Goal: Task Accomplishment & Management: Manage account settings

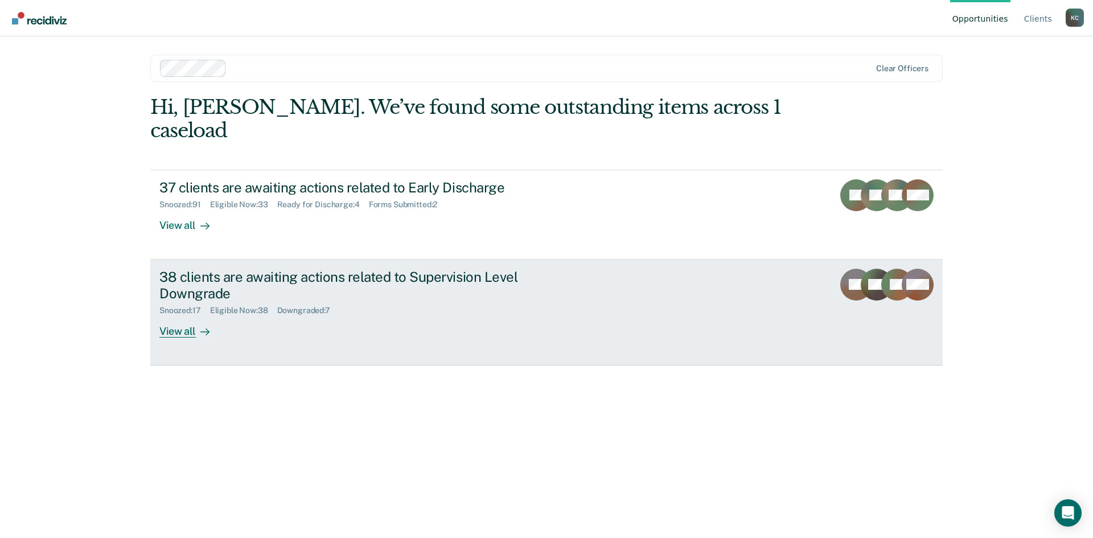
click at [208, 324] on div at bounding box center [203, 330] width 14 height 13
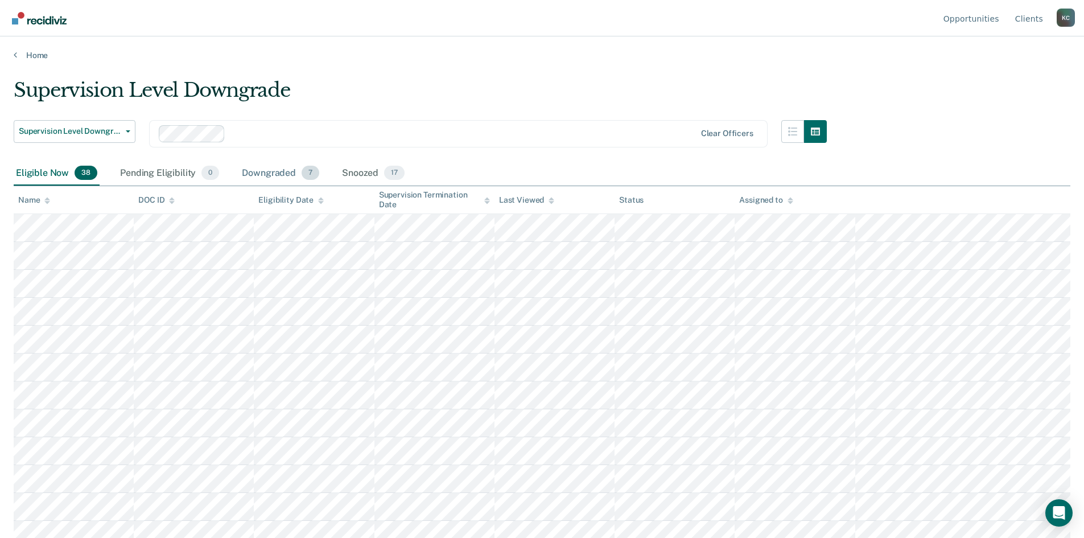
click at [282, 180] on div "Downgraded 7" at bounding box center [281, 173] width 82 height 25
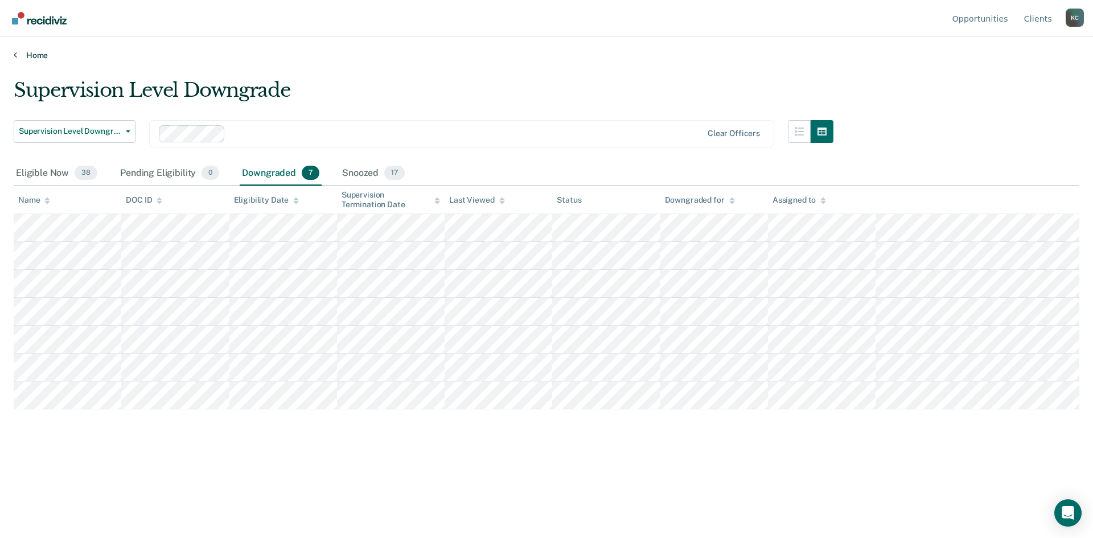
click at [39, 57] on link "Home" at bounding box center [547, 55] width 1066 height 10
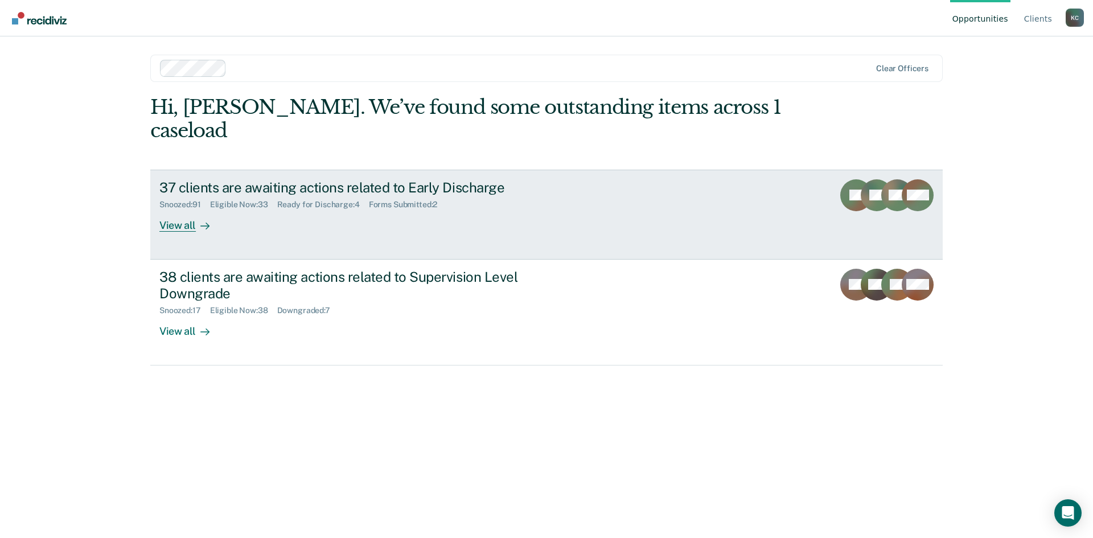
click at [187, 209] on div "View all" at bounding box center [191, 220] width 64 height 22
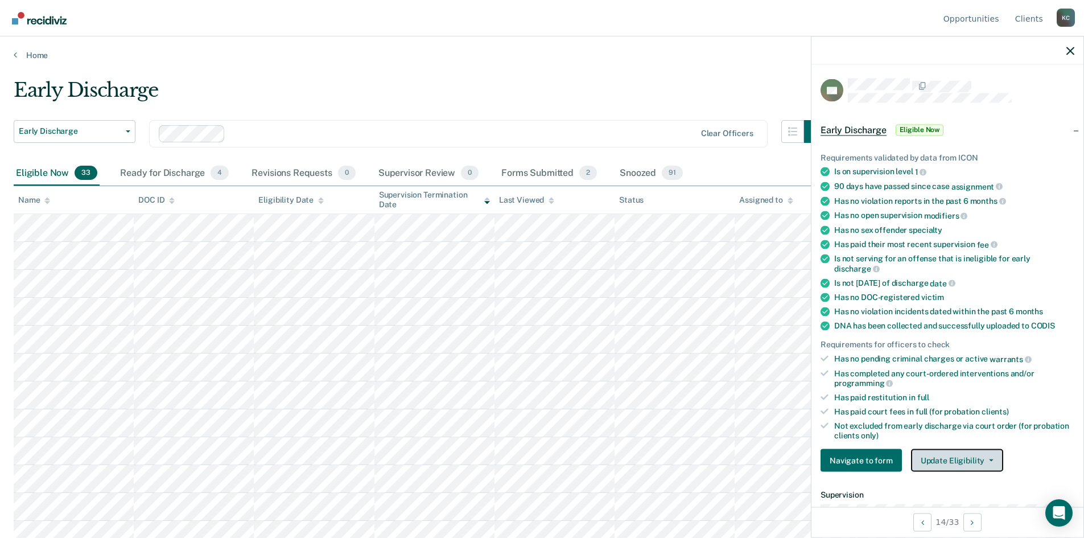
click at [977, 457] on button "Update Eligibility" at bounding box center [957, 460] width 92 height 23
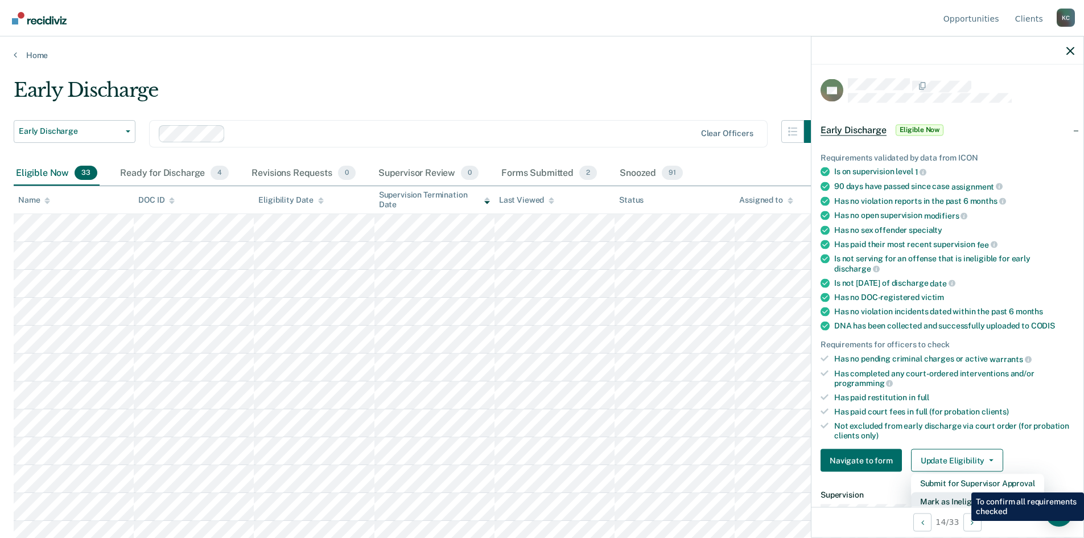
scroll to position [3, 0]
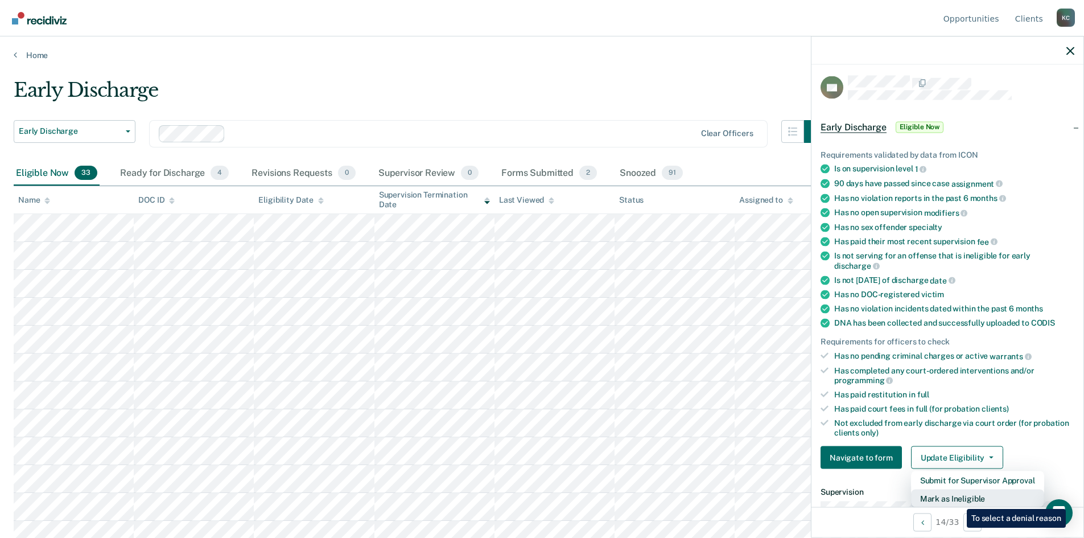
click at [959, 500] on button "Mark as Ineligible" at bounding box center [977, 499] width 133 height 18
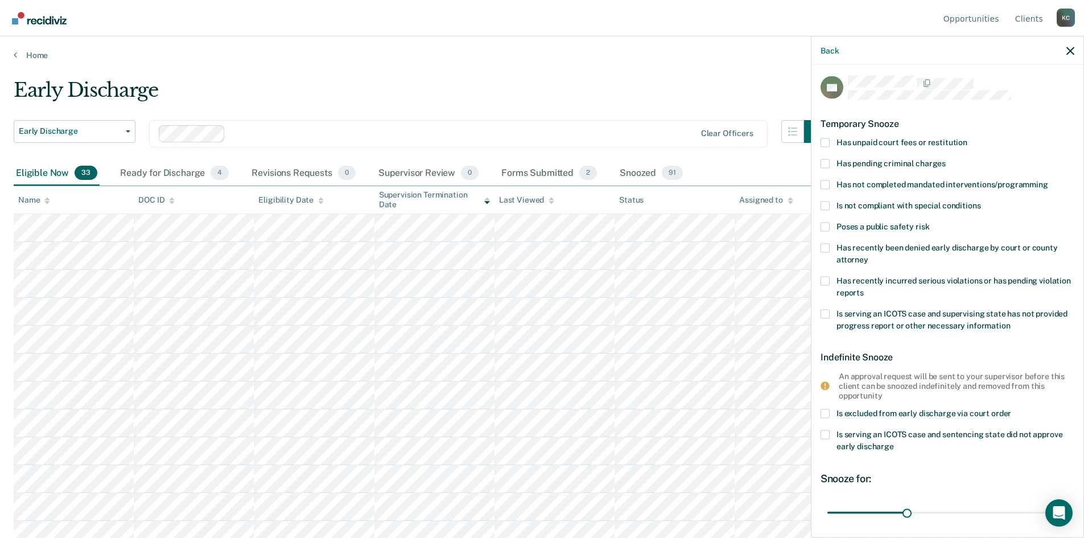
click at [828, 142] on span at bounding box center [825, 142] width 9 height 9
click at [968, 138] on input "Has unpaid court fees or restitution" at bounding box center [968, 138] width 0 height 0
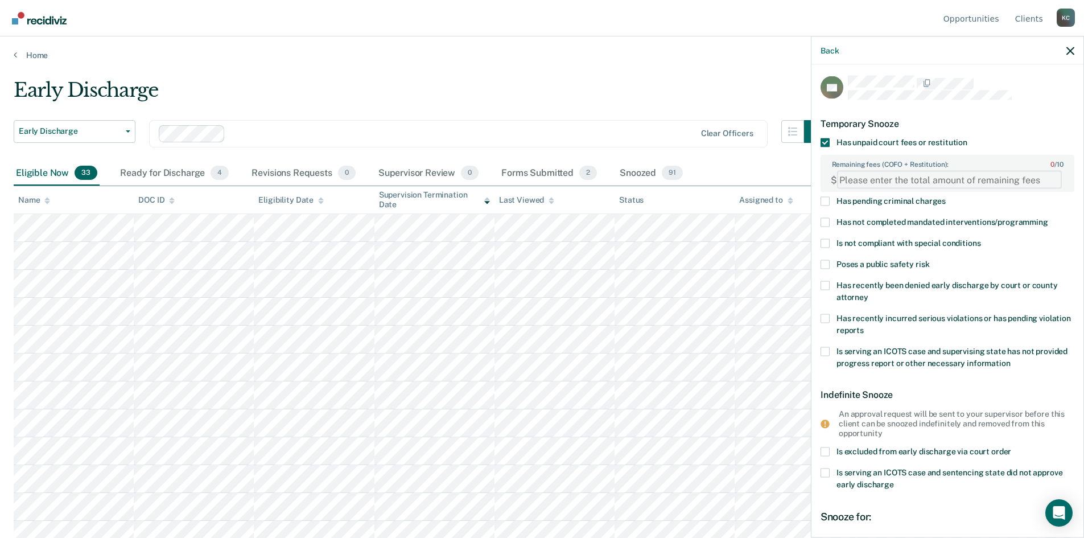
click at [857, 177] on FEESReasonInput "Remaining fees (COFO + Restitution): 0 / 10" at bounding box center [949, 180] width 225 height 18
type FEESReasonInput "4803.72"
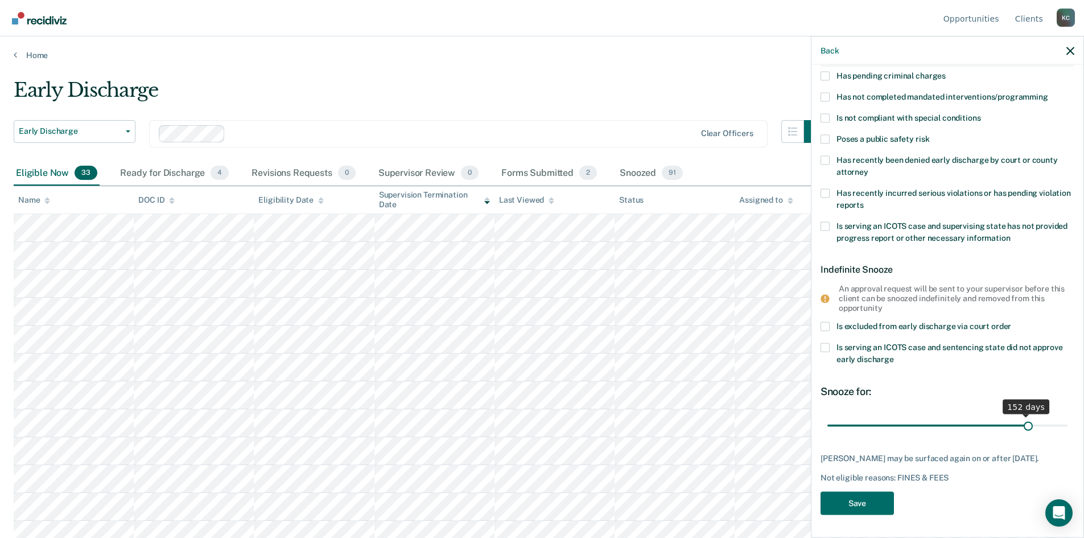
scroll to position [127, 0]
drag, startPoint x: 865, startPoint y: 415, endPoint x: 1017, endPoint y: 404, distance: 152.4
type input "149"
click at [1017, 417] on input "range" at bounding box center [948, 427] width 240 height 20
click at [877, 499] on button "Save" at bounding box center [857, 503] width 73 height 23
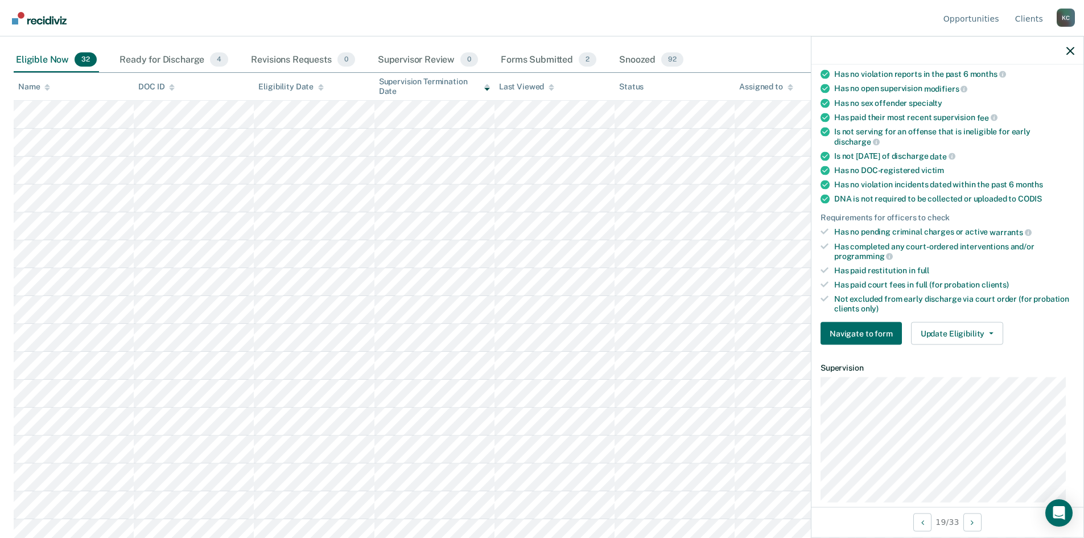
scroll to position [114, 0]
click at [957, 333] on button "Update Eligibility" at bounding box center [957, 333] width 92 height 23
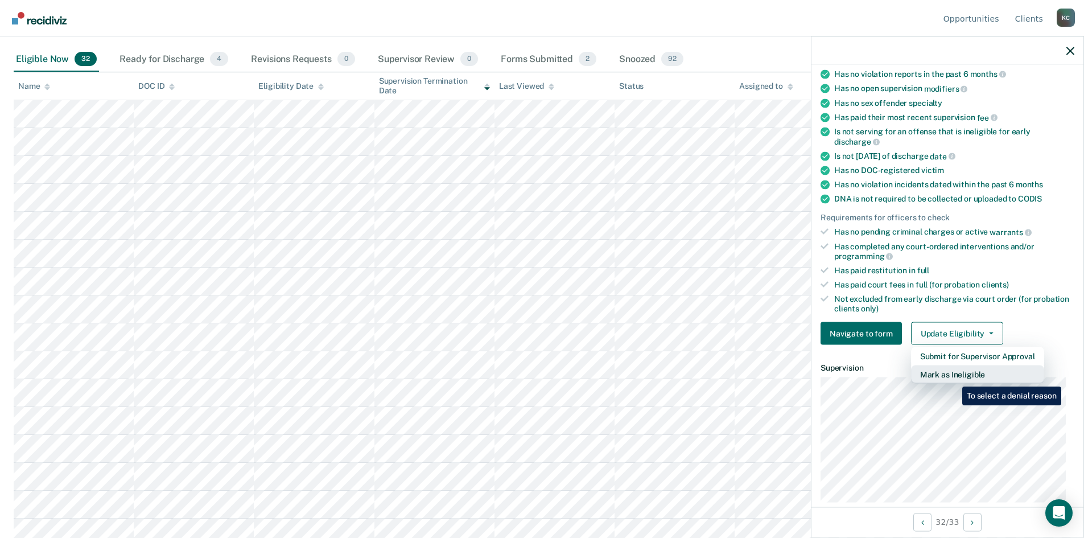
click at [954, 378] on button "Mark as Ineligible" at bounding box center [977, 374] width 133 height 18
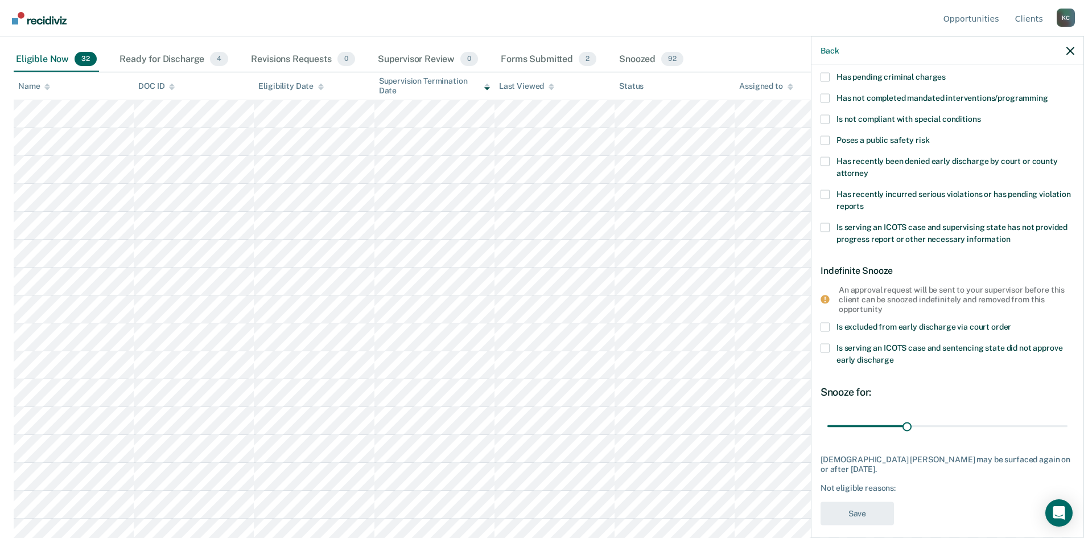
click at [828, 93] on span at bounding box center [825, 97] width 9 height 9
click at [1049, 93] on input "Has not completed mandated interventions/programming" at bounding box center [1049, 93] width 0 height 0
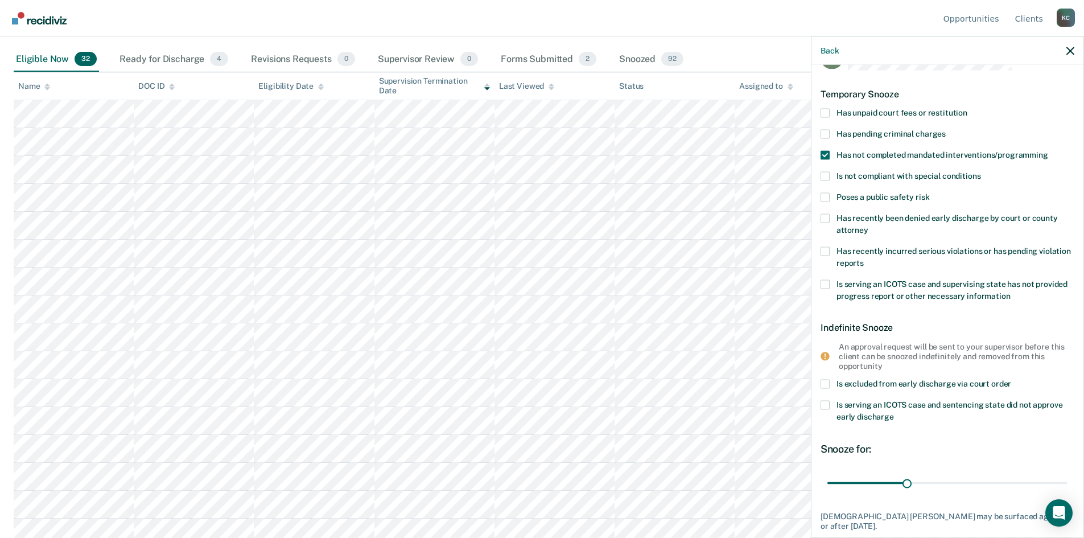
click at [825, 109] on span at bounding box center [825, 112] width 9 height 9
click at [968, 108] on input "Has unpaid court fees or restitution" at bounding box center [968, 108] width 0 height 0
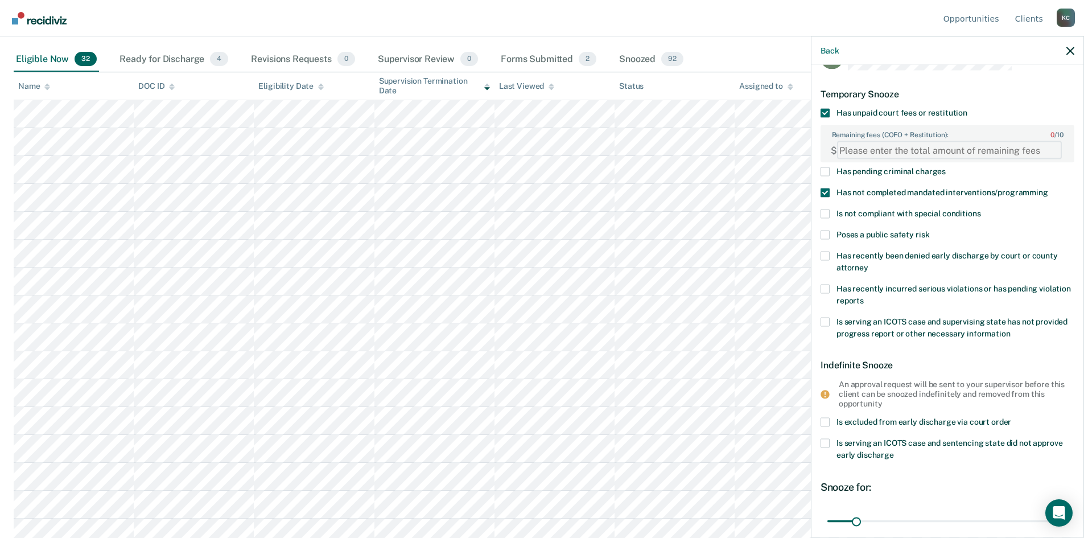
click at [873, 145] on FEESReasonInput "Remaining fees (COFO + Restitution): 0 / 10" at bounding box center [949, 150] width 225 height 18
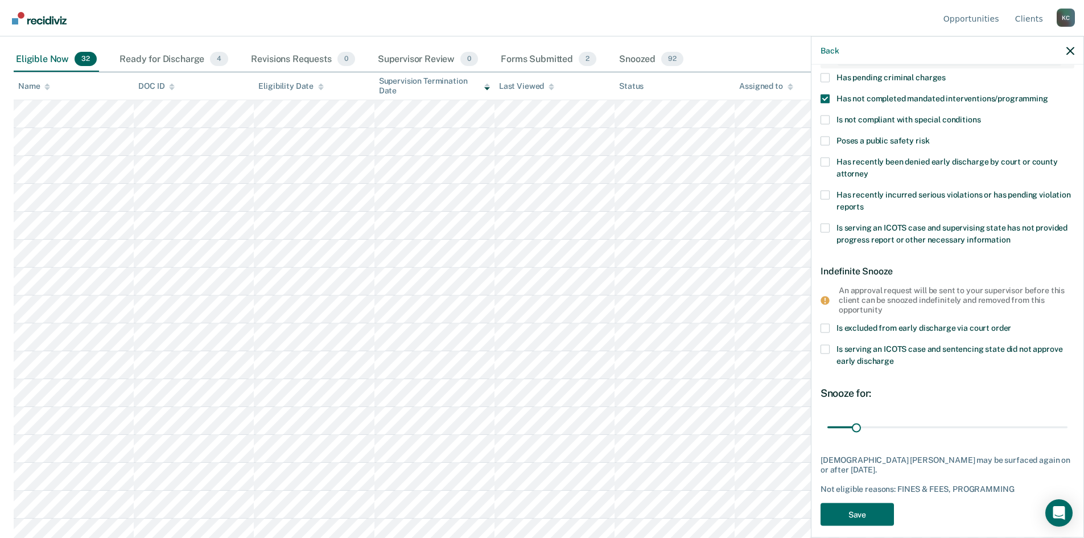
scroll to position [127, 0]
type FEESReasonInput "1488.25"
drag, startPoint x: 856, startPoint y: 426, endPoint x: 870, endPoint y: 425, distance: 13.7
type input "47"
click at [870, 425] on input "range" at bounding box center [948, 427] width 240 height 20
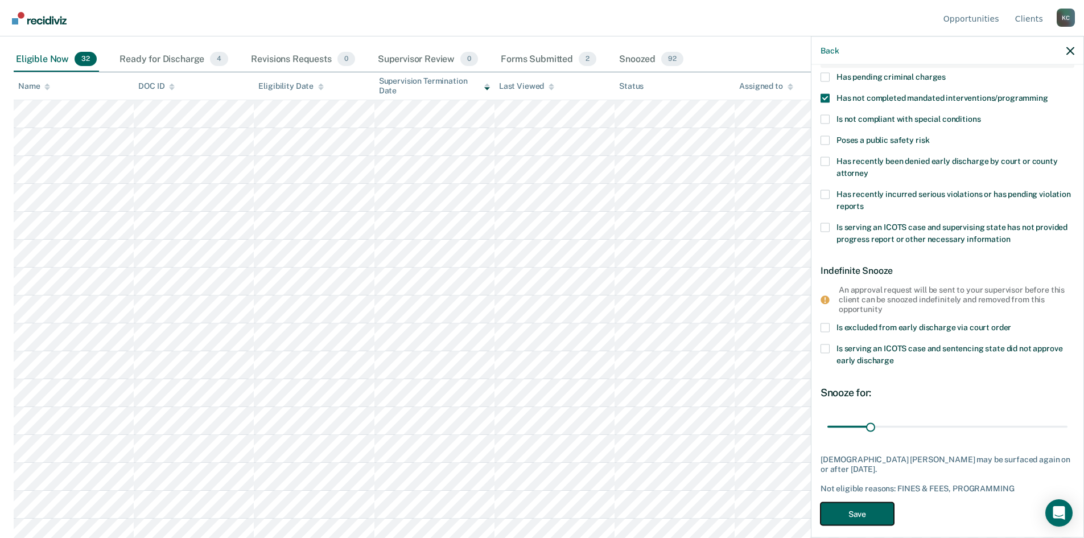
click at [869, 506] on button "Save" at bounding box center [857, 513] width 73 height 23
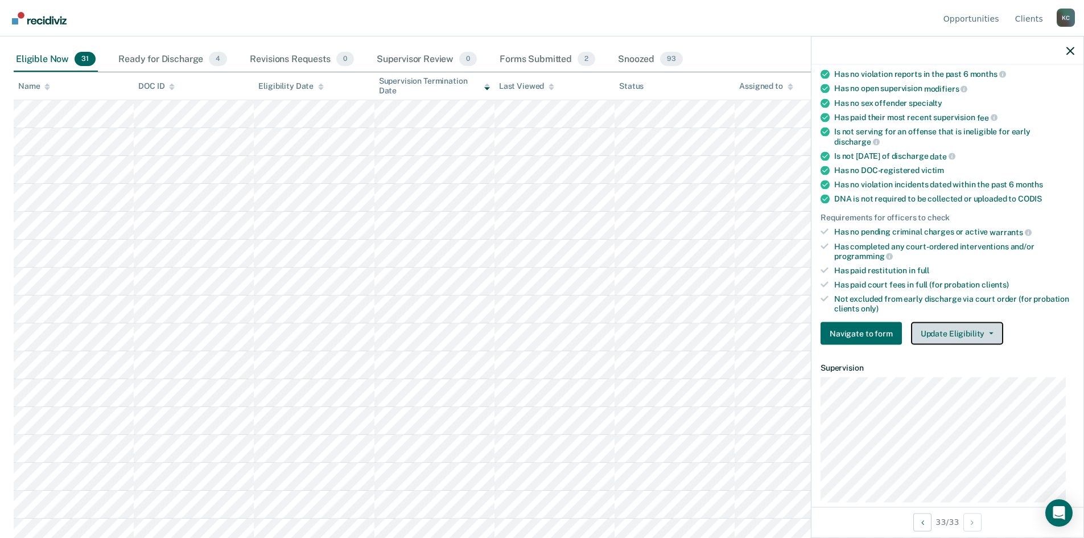
click at [950, 329] on button "Update Eligibility" at bounding box center [957, 333] width 92 height 23
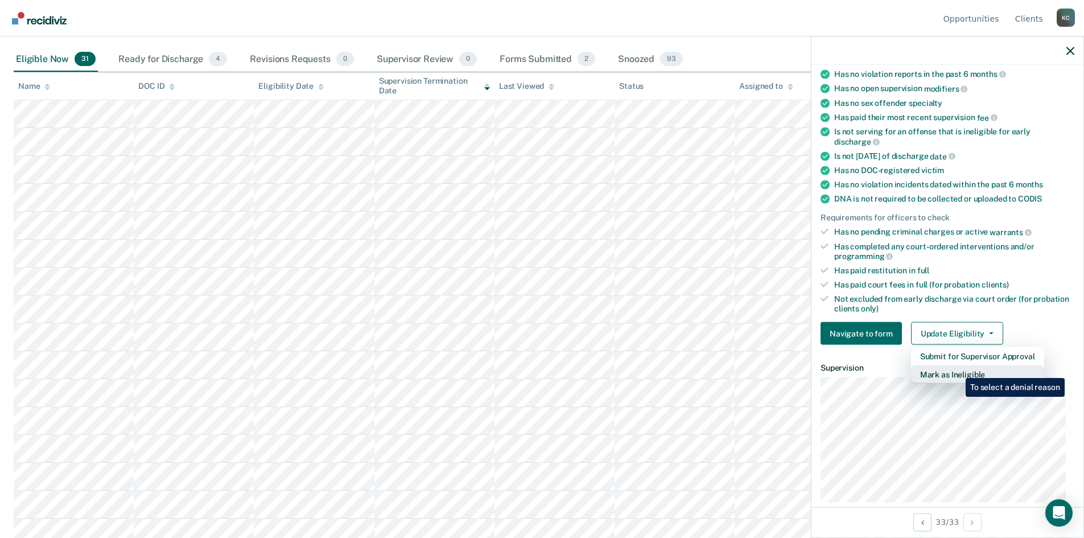
click at [957, 369] on button "Mark as Ineligible" at bounding box center [977, 374] width 133 height 18
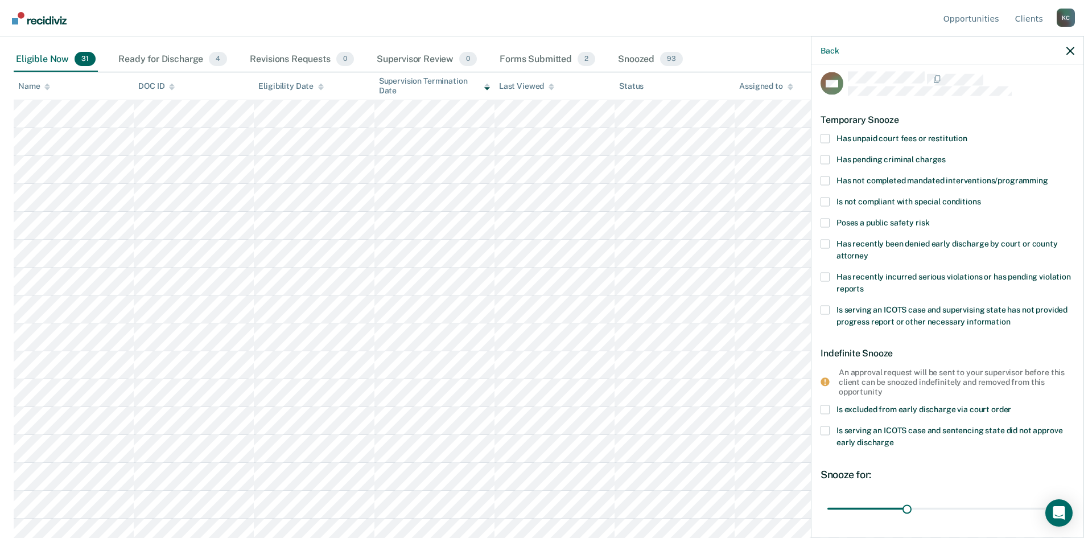
scroll to position [0, 0]
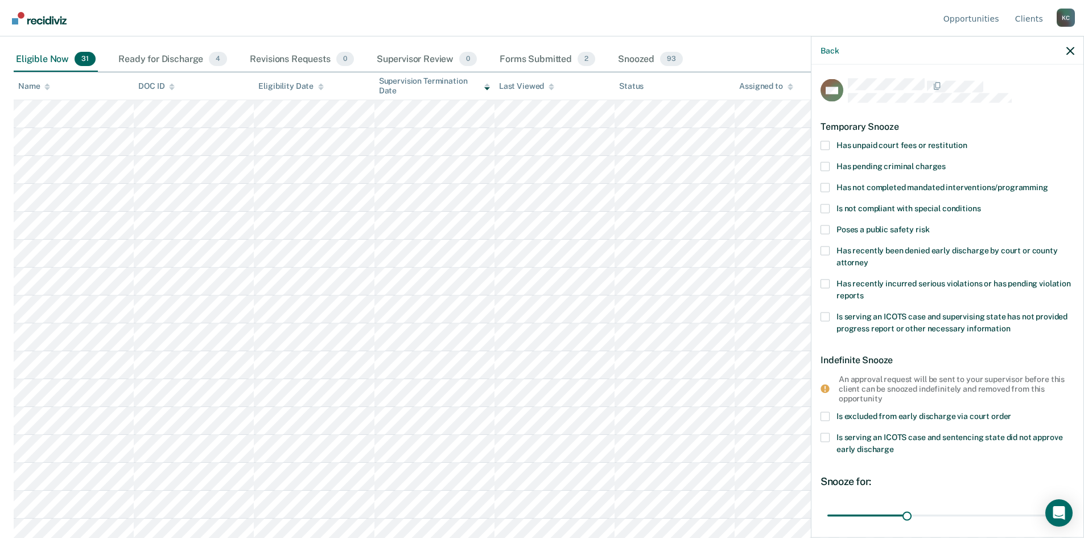
click at [825, 144] on span at bounding box center [825, 145] width 9 height 9
click at [968, 141] on input "Has unpaid court fees or restitution" at bounding box center [968, 141] width 0 height 0
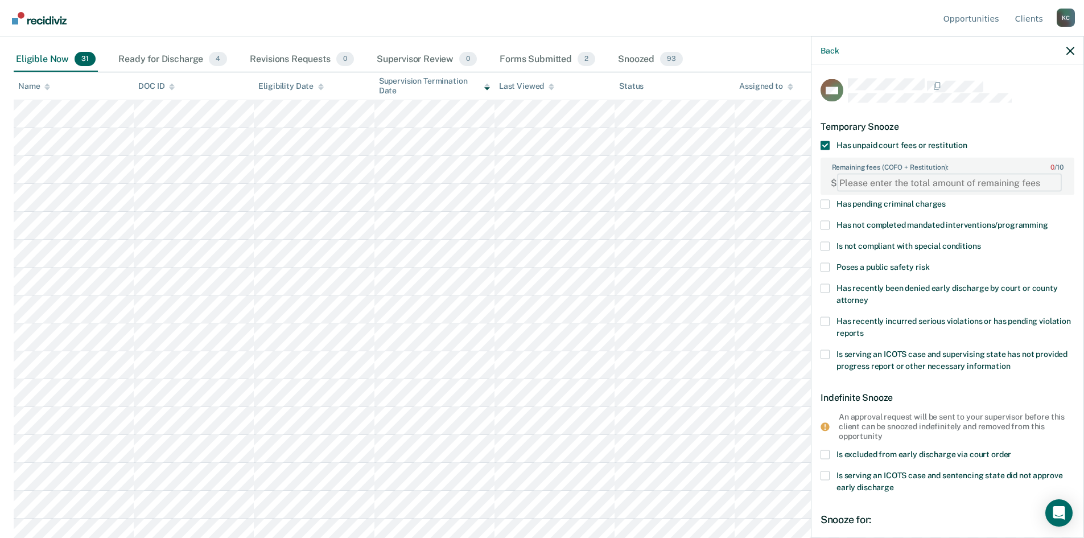
click at [904, 180] on FEESReasonInput "Remaining fees (COFO + Restitution): 0 / 10" at bounding box center [949, 183] width 225 height 18
type FEESReasonInput "1537.50"
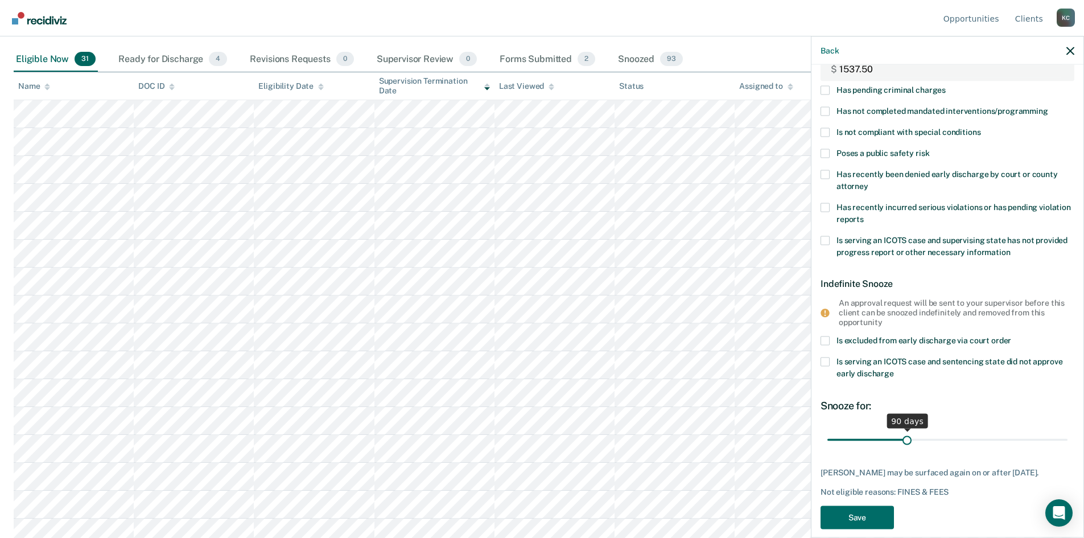
drag, startPoint x: 855, startPoint y: 439, endPoint x: 904, endPoint y: 447, distance: 50.2
type input "90"
click at [904, 447] on input "range" at bounding box center [948, 440] width 240 height 20
click at [864, 516] on button "Save" at bounding box center [857, 516] width 73 height 23
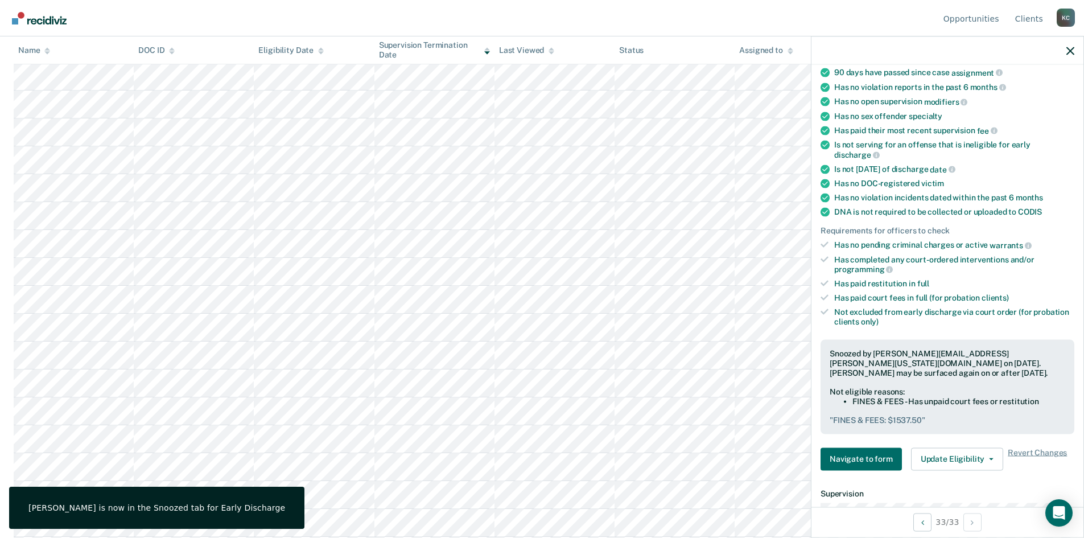
scroll to position [171, 0]
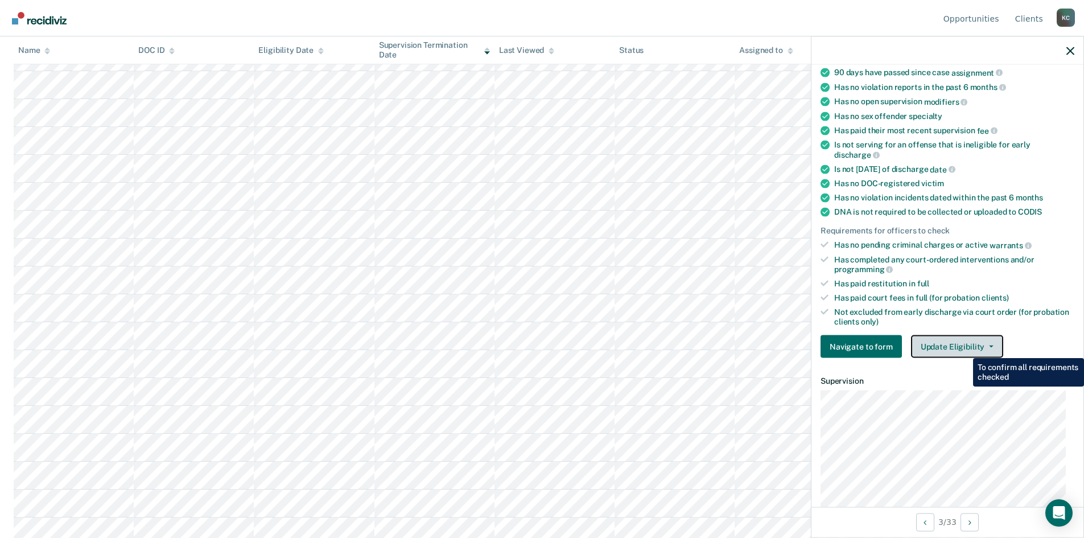
click at [965, 345] on button "Update Eligibility" at bounding box center [957, 346] width 92 height 23
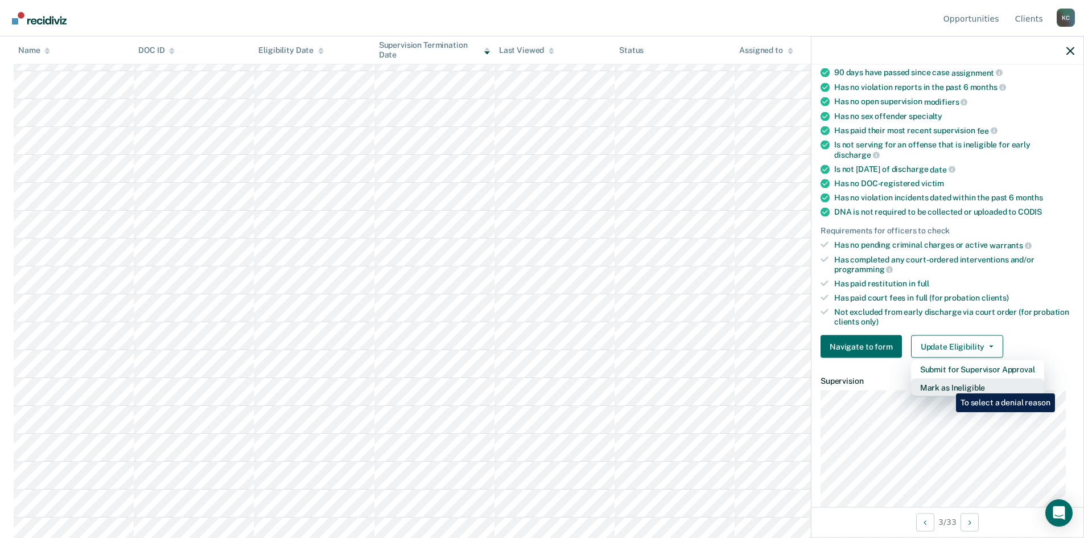
click at [948, 385] on button "Mark as Ineligible" at bounding box center [977, 388] width 133 height 18
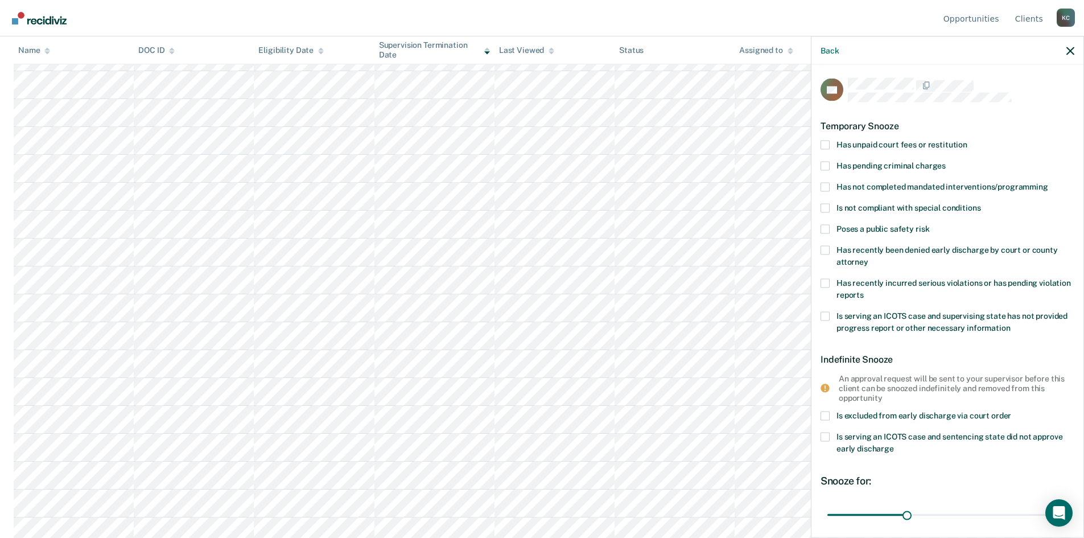
scroll to position [0, 0]
click at [823, 183] on span at bounding box center [825, 187] width 9 height 9
click at [1049, 183] on input "Has not completed mandated interventions/programming" at bounding box center [1049, 183] width 0 height 0
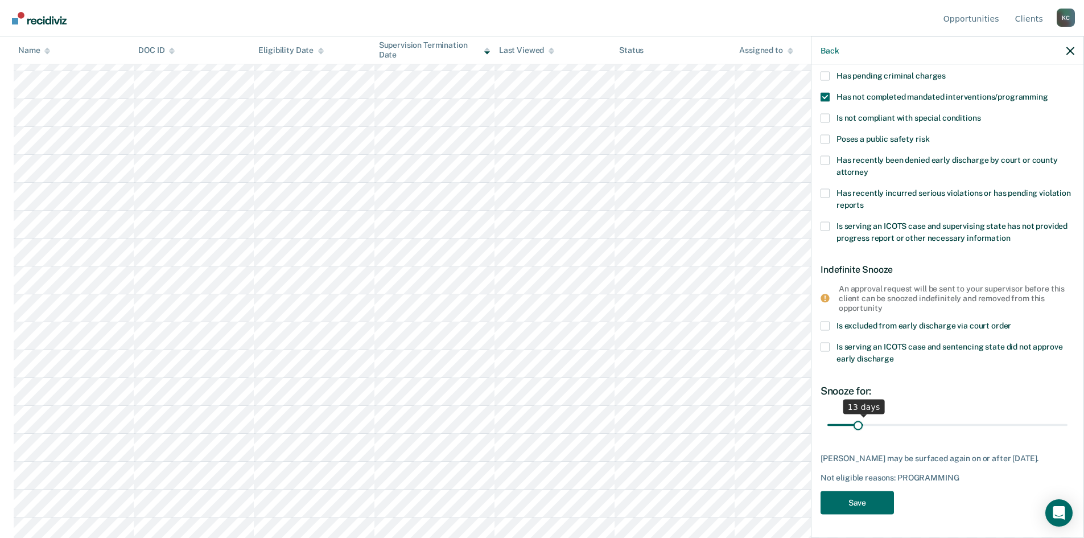
scroll to position [89, 0]
drag, startPoint x: 905, startPoint y: 416, endPoint x: 842, endPoint y: 424, distance: 63.8
type input "5"
click at [842, 424] on input "range" at bounding box center [948, 426] width 240 height 20
click at [866, 505] on button "Save" at bounding box center [857, 503] width 73 height 23
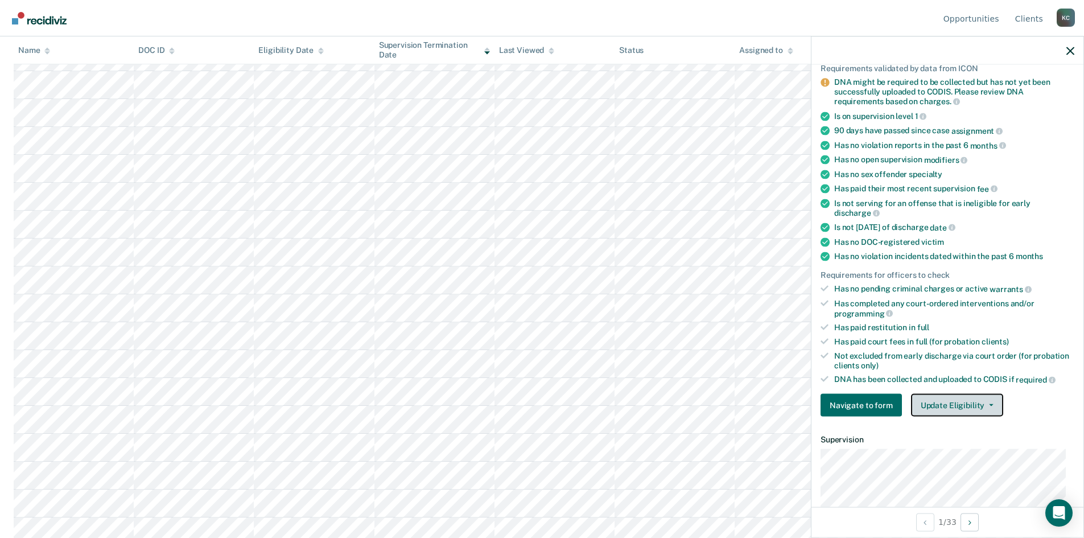
click at [974, 401] on button "Update Eligibility" at bounding box center [957, 405] width 92 height 23
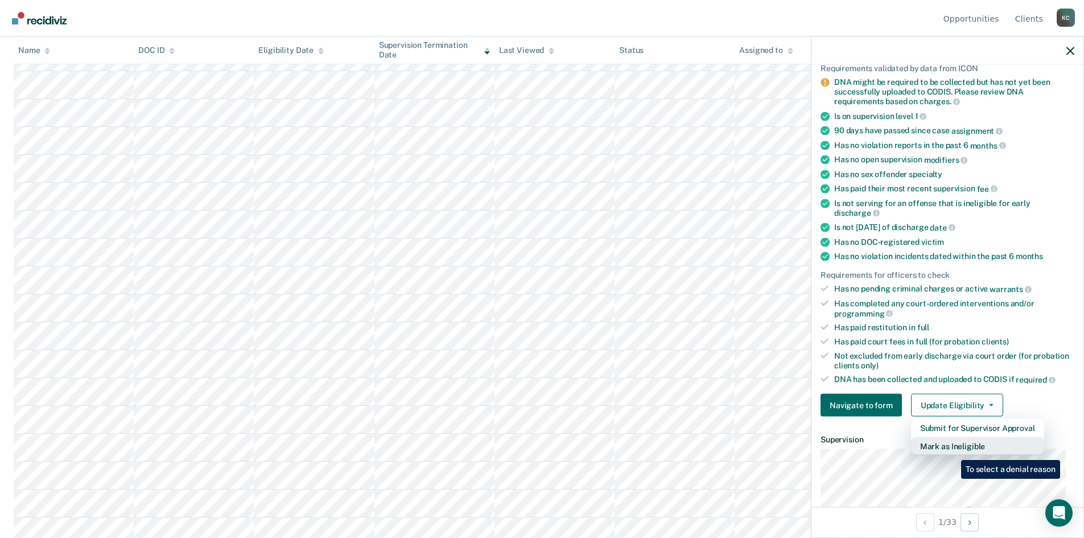
click at [953, 451] on button "Mark as Ineligible" at bounding box center [977, 446] width 133 height 18
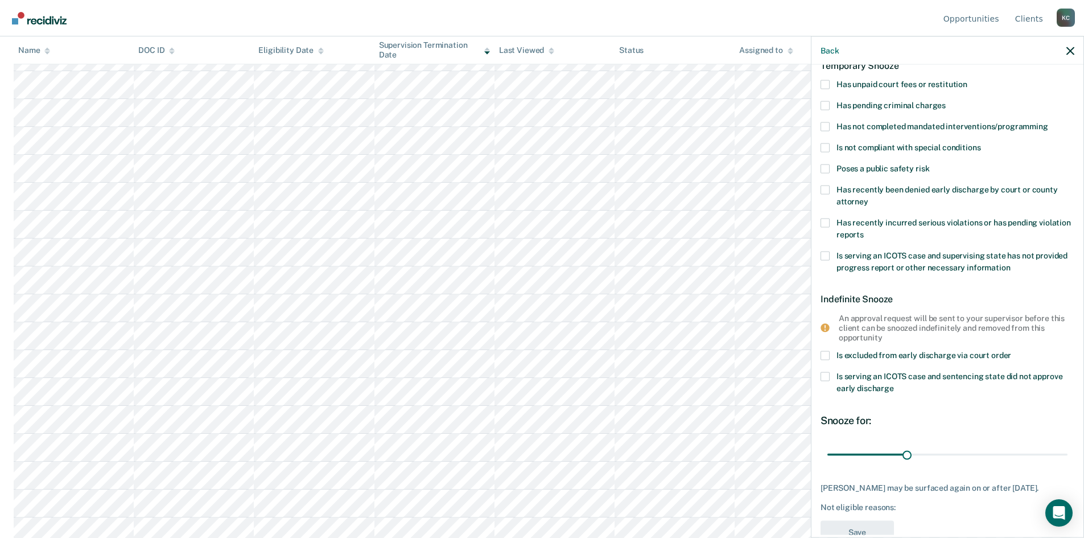
scroll to position [32, 0]
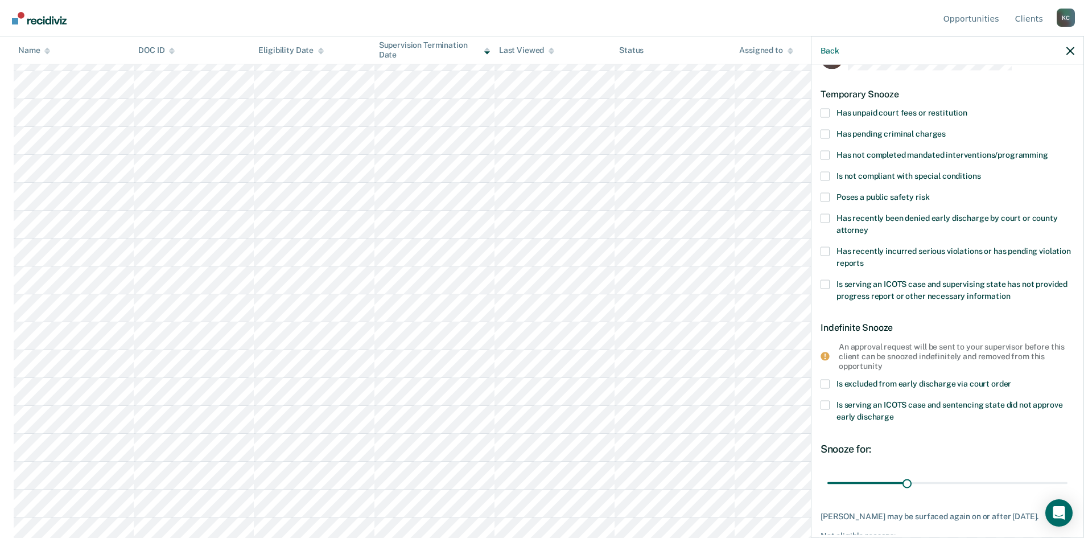
click at [826, 154] on span at bounding box center [825, 154] width 9 height 9
click at [1049, 150] on input "Has not completed mandated interventions/programming" at bounding box center [1049, 150] width 0 height 0
click at [825, 155] on span at bounding box center [825, 154] width 9 height 9
click at [1049, 150] on input "Has not completed mandated interventions/programming" at bounding box center [1049, 150] width 0 height 0
click at [828, 114] on span at bounding box center [825, 112] width 9 height 9
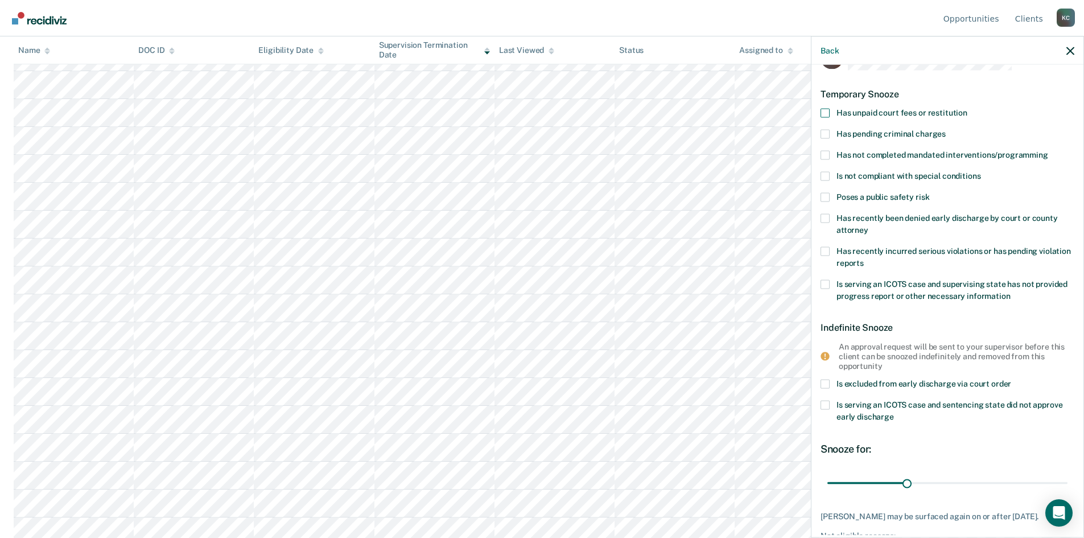
click at [968, 108] on input "Has unpaid court fees or restitution" at bounding box center [968, 108] width 0 height 0
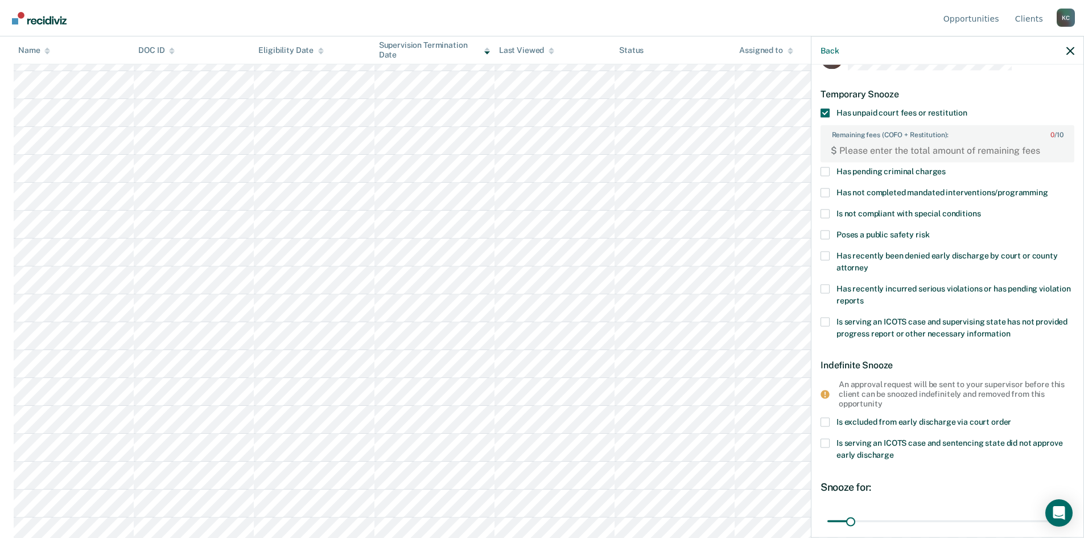
click at [827, 189] on span at bounding box center [825, 192] width 9 height 9
click at [1049, 188] on input "Has not completed mandated interventions/programming" at bounding box center [1049, 188] width 0 height 0
click at [853, 152] on FEESReasonInput "Remaining fees (COFO + Restitution): 0 / 10" at bounding box center [949, 150] width 225 height 18
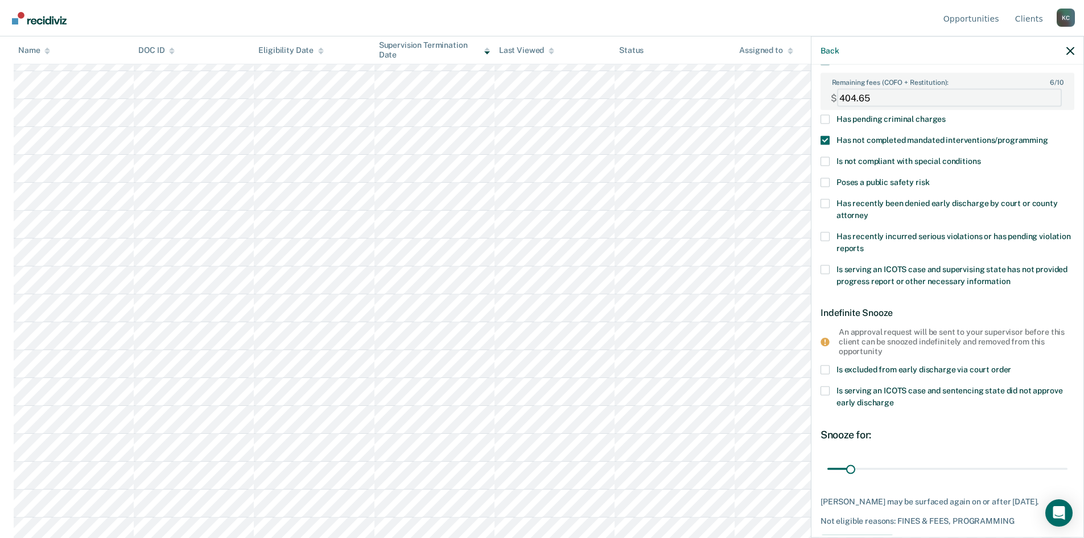
scroll to position [137, 0]
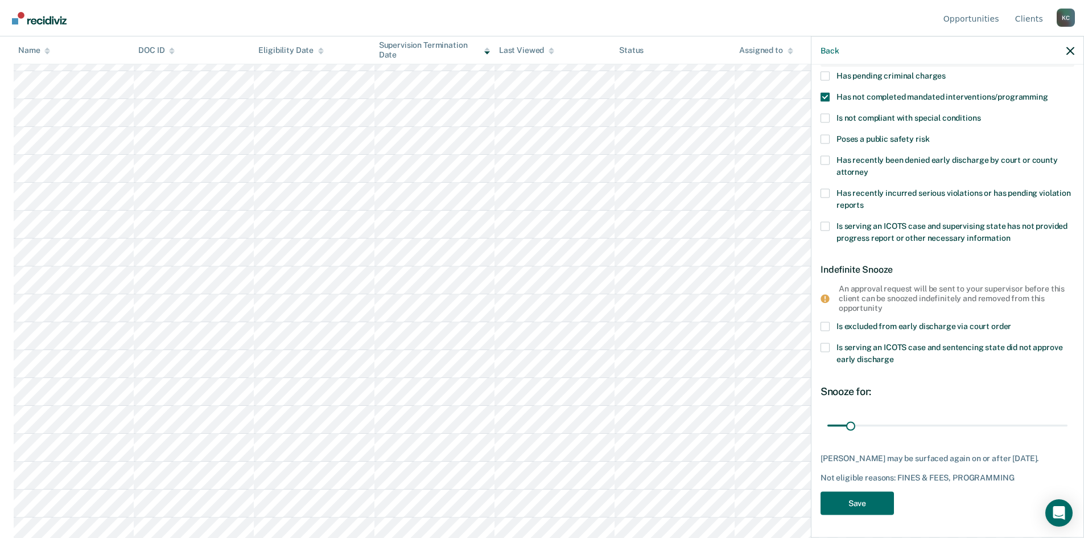
type FEESReasonInput "404.65"
click at [860, 497] on button "Save" at bounding box center [857, 502] width 73 height 23
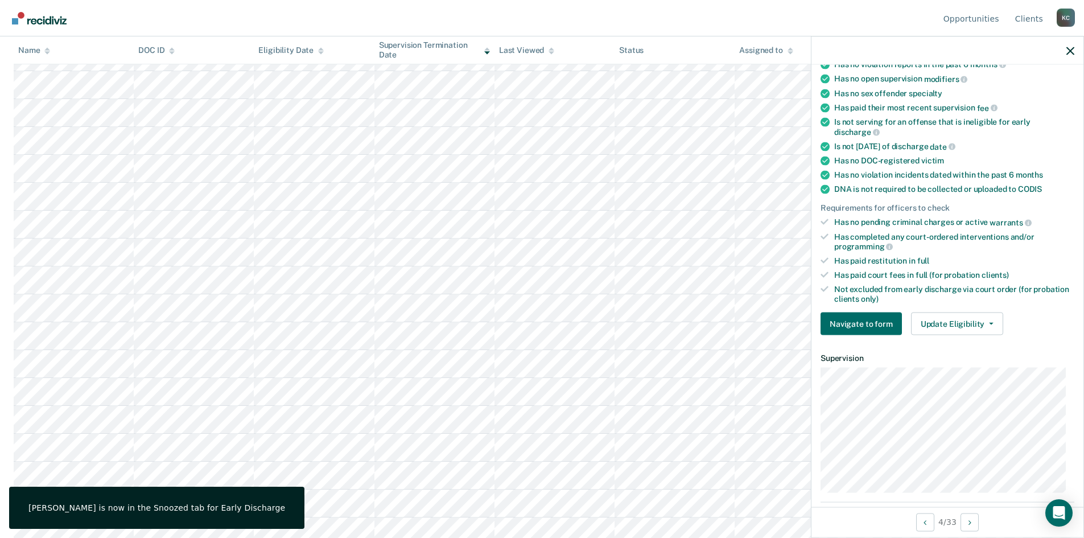
scroll to position [103, 0]
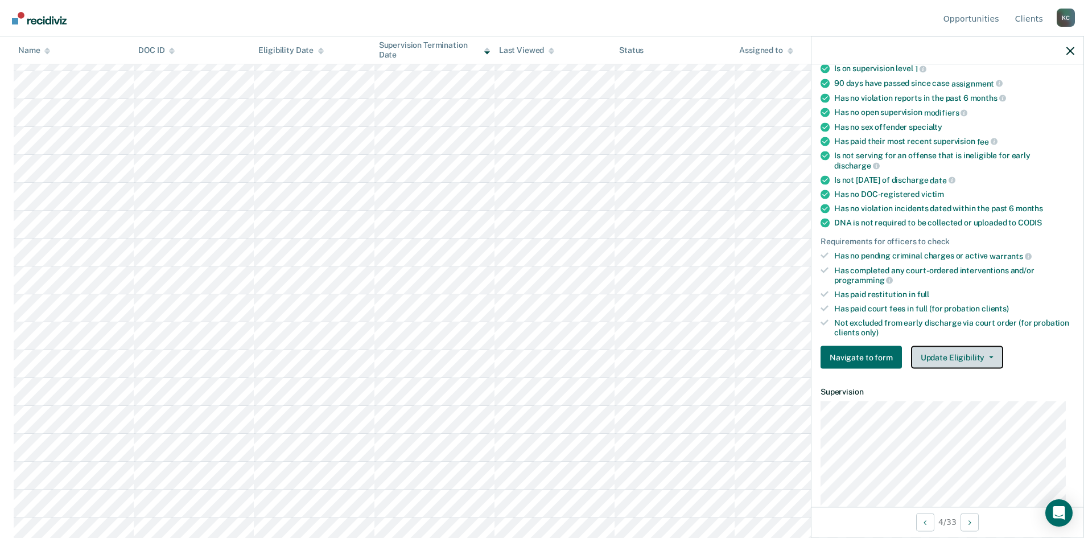
click at [937, 348] on button "Update Eligibility" at bounding box center [957, 357] width 92 height 23
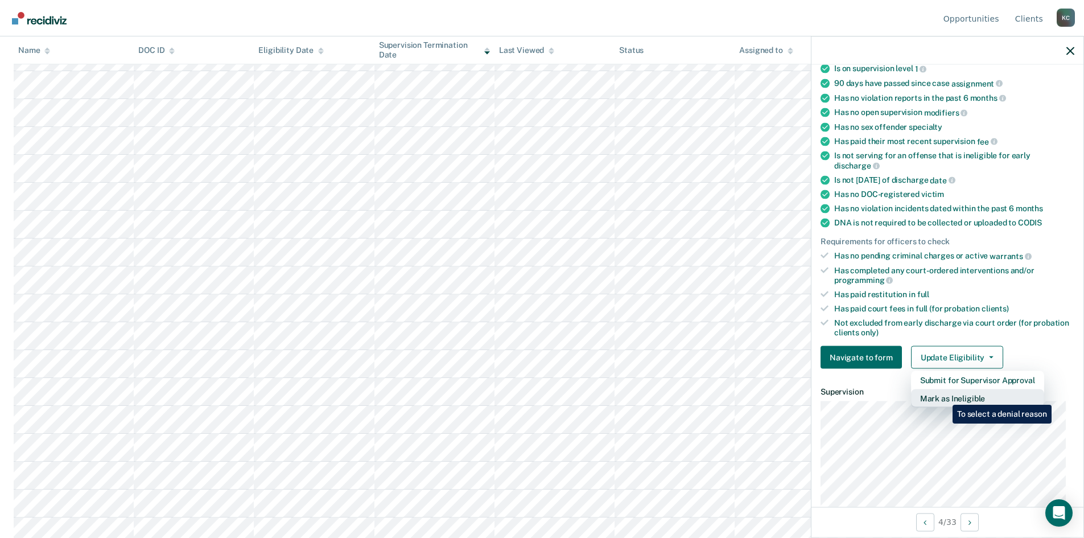
click at [944, 396] on button "Mark as Ineligible" at bounding box center [977, 398] width 133 height 18
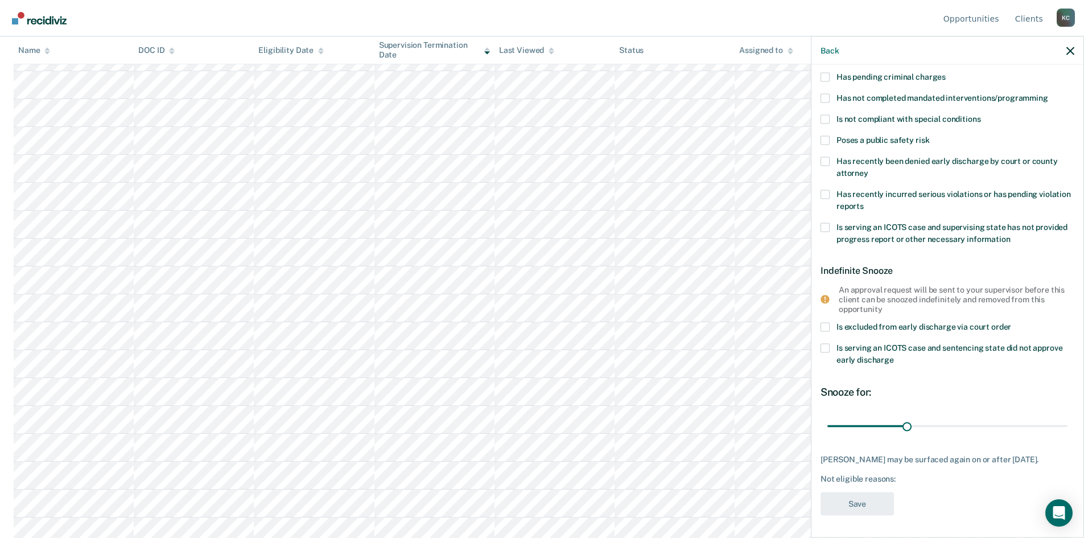
click at [829, 98] on span at bounding box center [825, 97] width 9 height 9
click at [1049, 93] on input "Has not completed mandated interventions/programming" at bounding box center [1049, 93] width 0 height 0
drag, startPoint x: 904, startPoint y: 426, endPoint x: 895, endPoint y: 426, distance: 9.7
type input "26"
click at [895, 426] on input "range" at bounding box center [948, 426] width 240 height 20
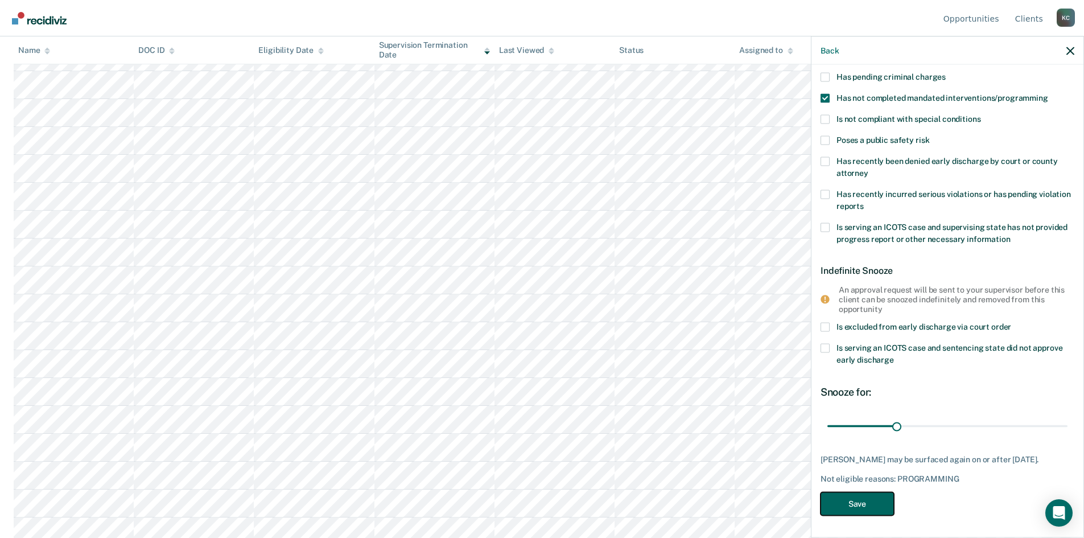
click at [861, 507] on button "Save" at bounding box center [857, 503] width 73 height 23
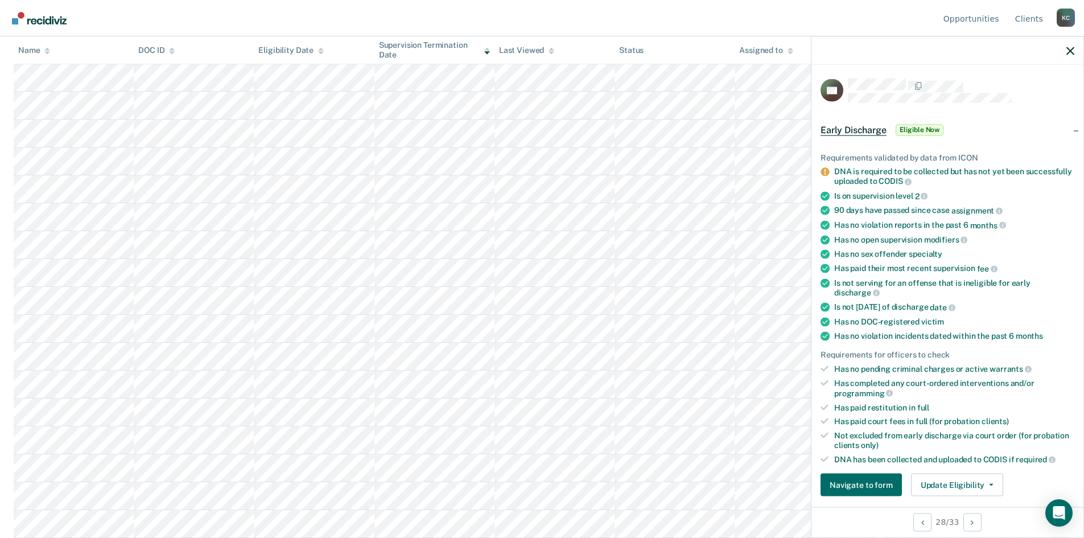
scroll to position [57, 0]
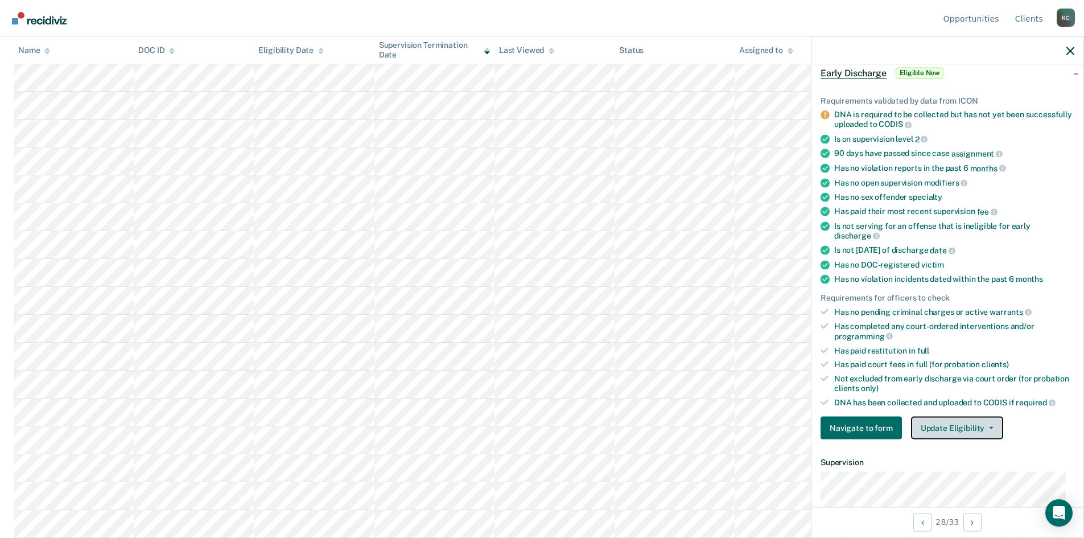
click at [971, 422] on button "Update Eligibility" at bounding box center [957, 428] width 92 height 23
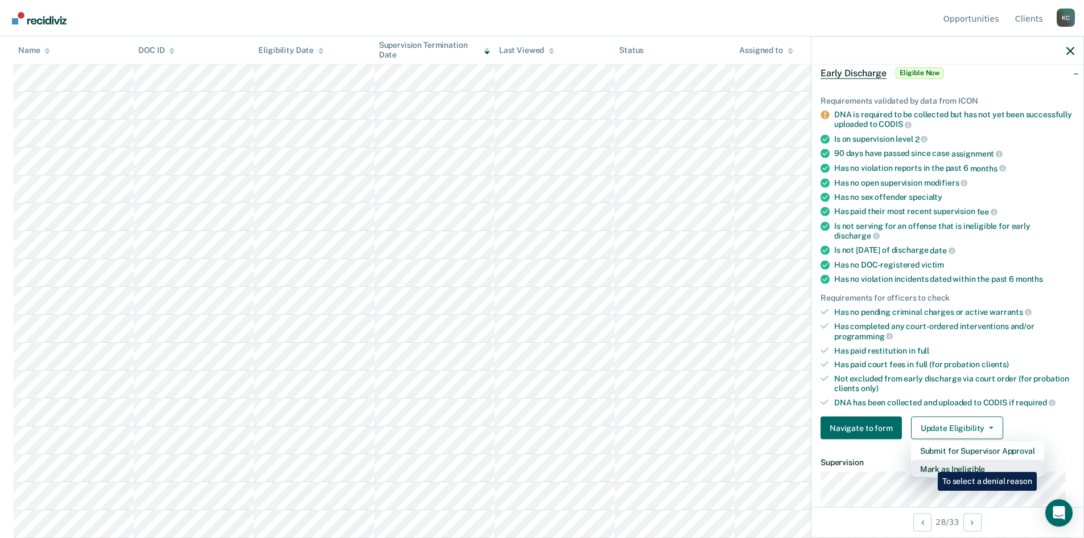
click at [930, 463] on button "Mark as Ineligible" at bounding box center [977, 469] width 133 height 18
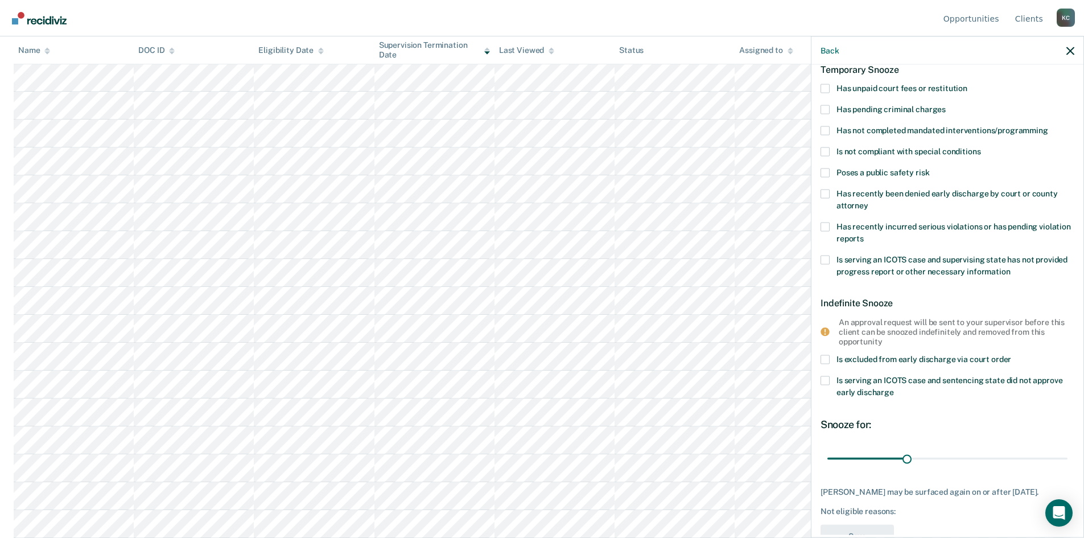
scroll to position [0, 0]
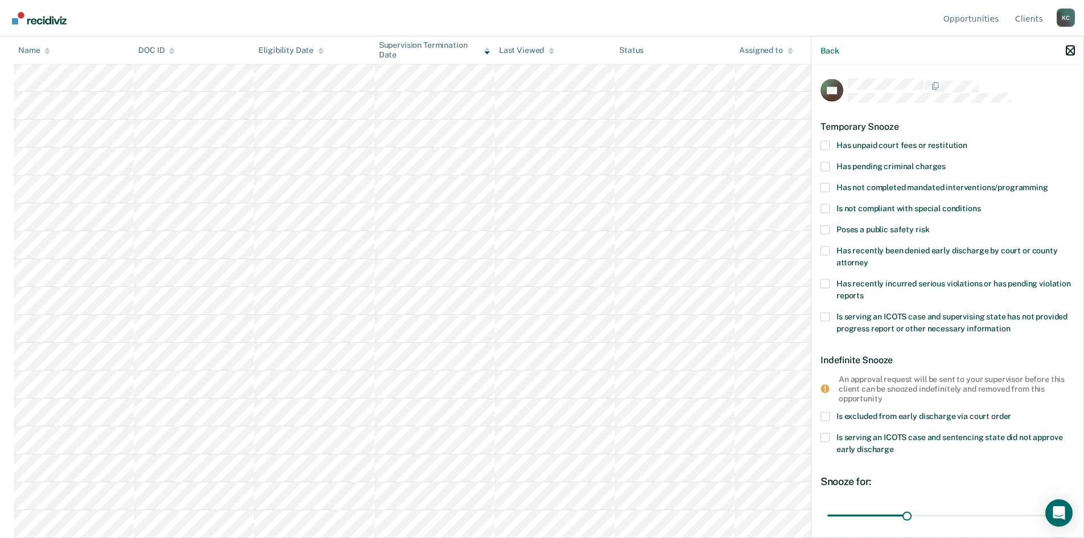
click at [1068, 46] on button "button" at bounding box center [1071, 51] width 8 height 10
